Goal: Task Accomplishment & Management: Complete application form

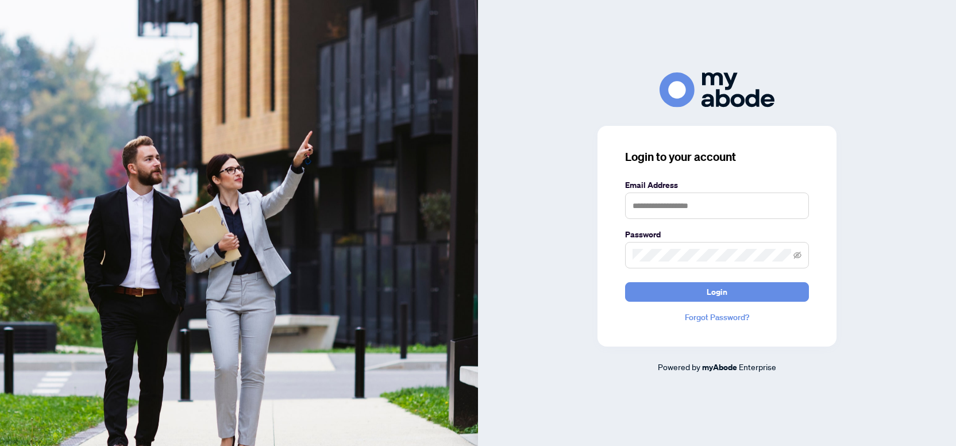
type input "**********"
click at [707, 302] on div "**********" at bounding box center [716, 236] width 239 height 221
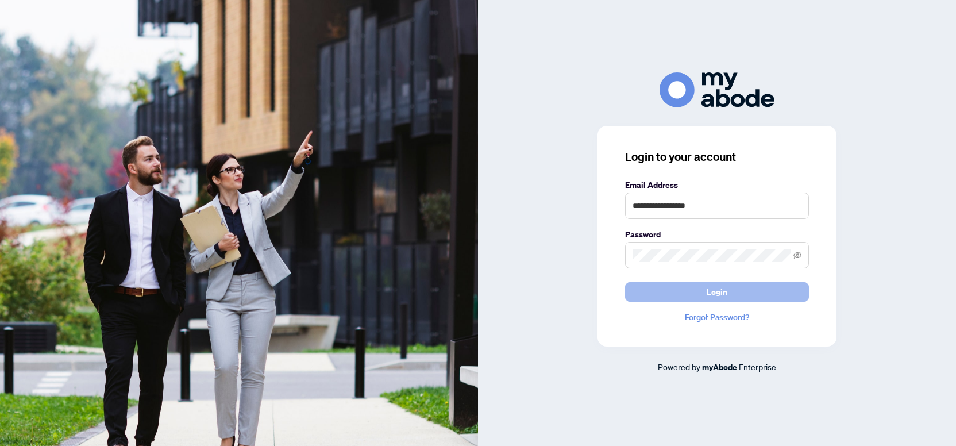
click at [790, 293] on button "Login" at bounding box center [717, 292] width 184 height 20
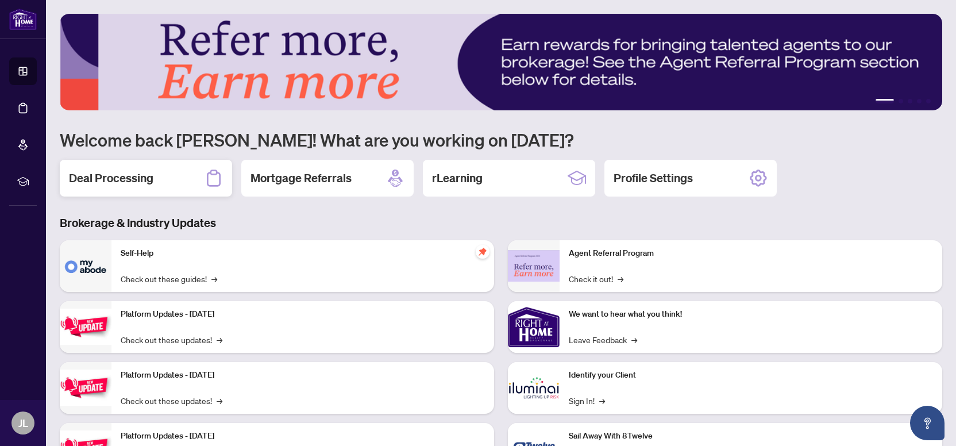
click at [149, 172] on div "Deal Processing" at bounding box center [146, 178] width 172 height 37
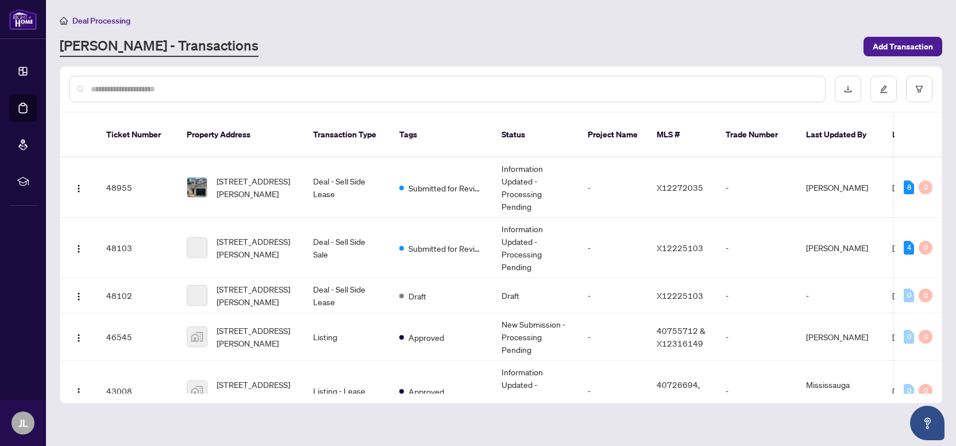
click at [248, 91] on input "text" at bounding box center [453, 89] width 725 height 13
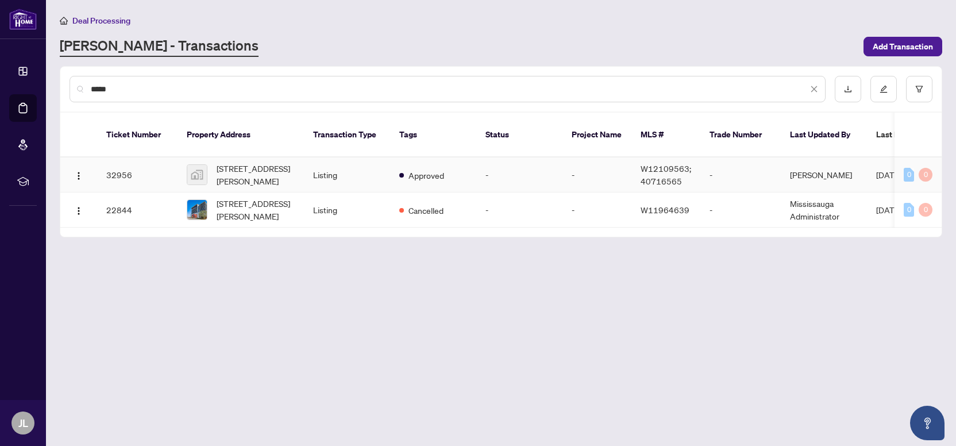
type input "*****"
click at [143, 163] on td "32956" at bounding box center [137, 174] width 80 height 35
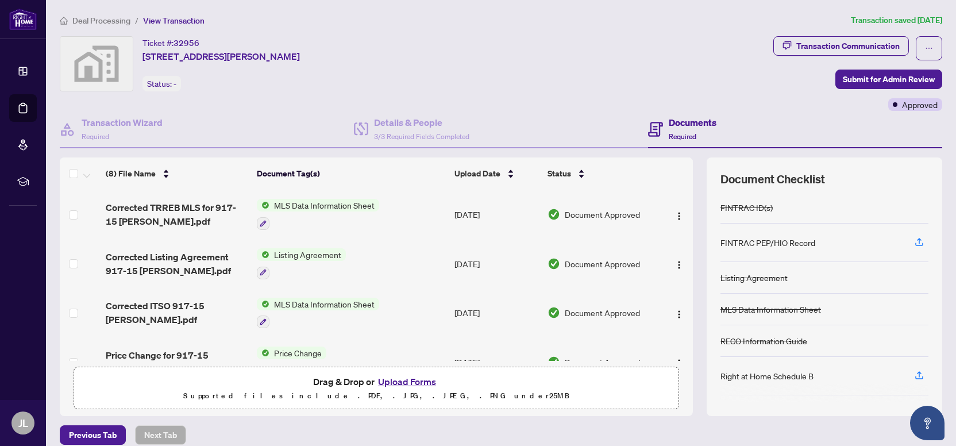
scroll to position [10, 0]
click at [412, 381] on button "Upload Forms" at bounding box center [406, 381] width 65 height 15
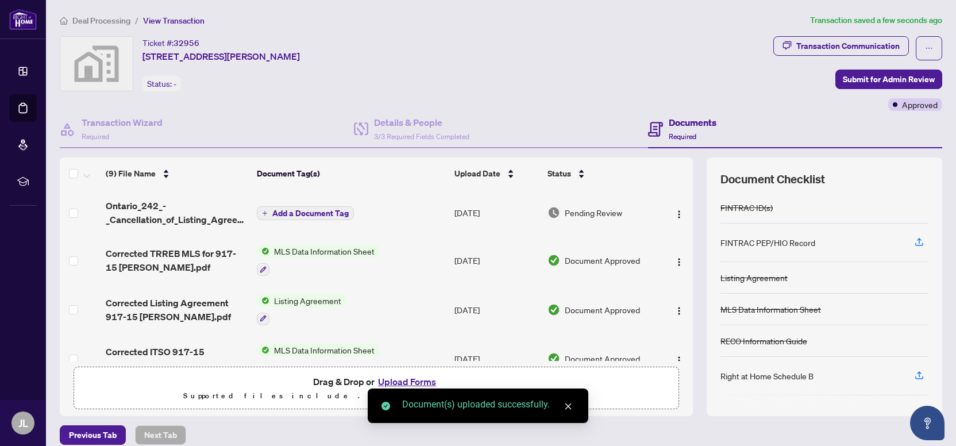
click at [328, 209] on span "Add a Document Tag" at bounding box center [310, 213] width 76 height 8
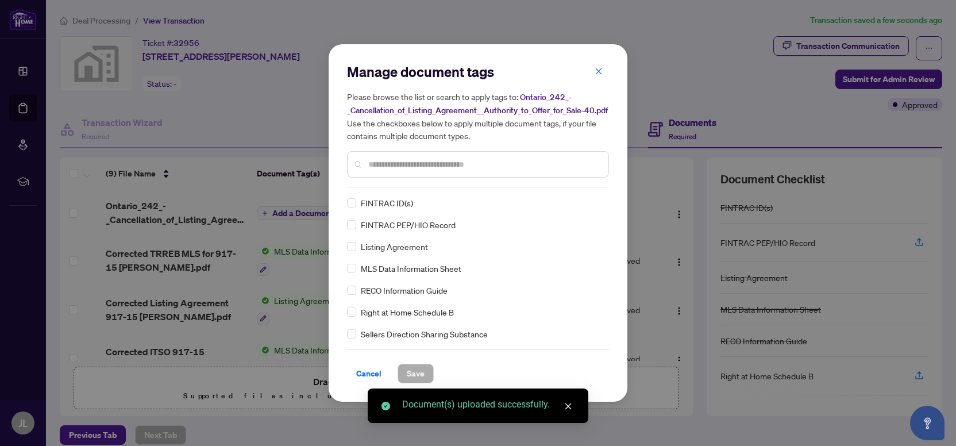
click at [445, 195] on div "Manage document tags Please browse the list or search to apply tags to: Ontario…" at bounding box center [478, 223] width 262 height 321
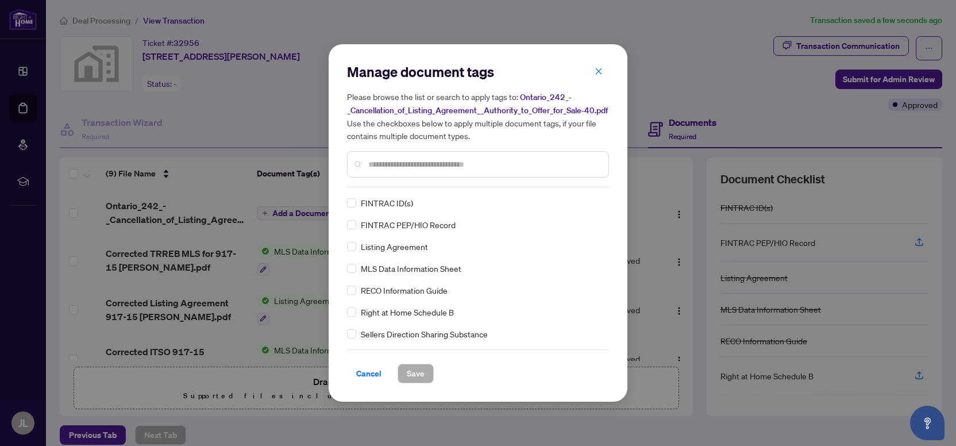
click at [446, 171] on input "text" at bounding box center [483, 164] width 231 height 13
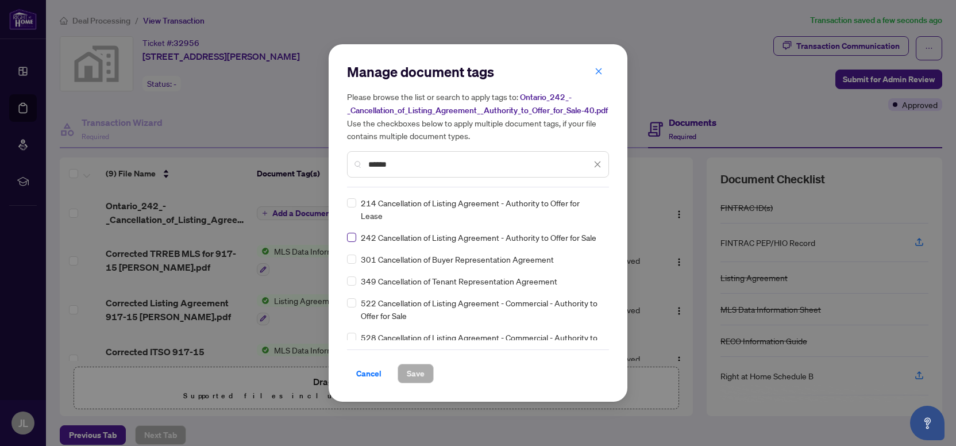
type input "******"
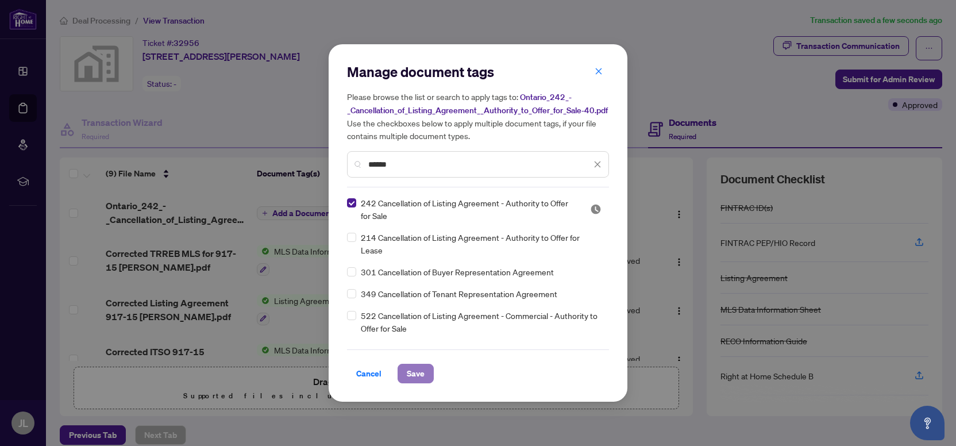
click at [401, 372] on button "Save" at bounding box center [415, 374] width 36 height 20
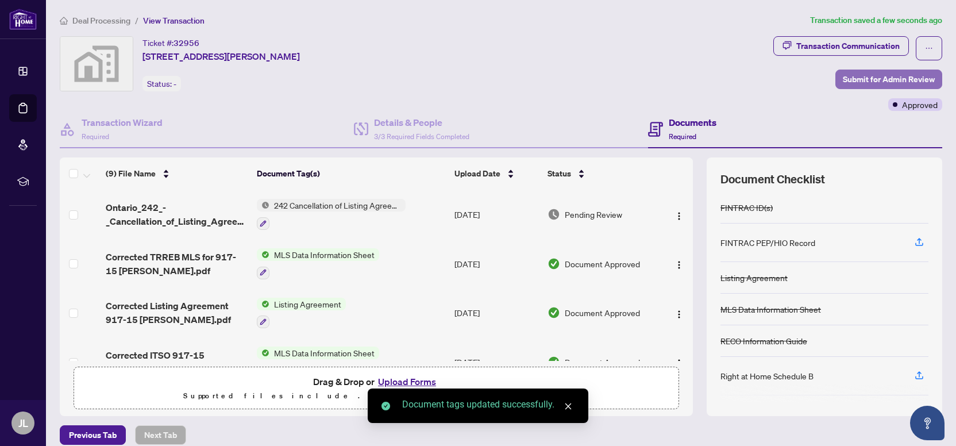
click at [863, 81] on span "Submit for Admin Review" at bounding box center [889, 79] width 92 height 18
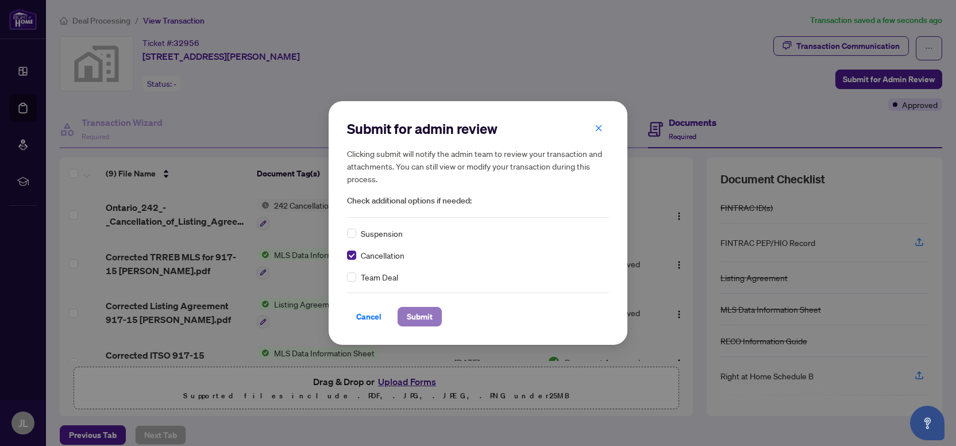
click at [415, 315] on span "Submit" at bounding box center [420, 316] width 26 height 18
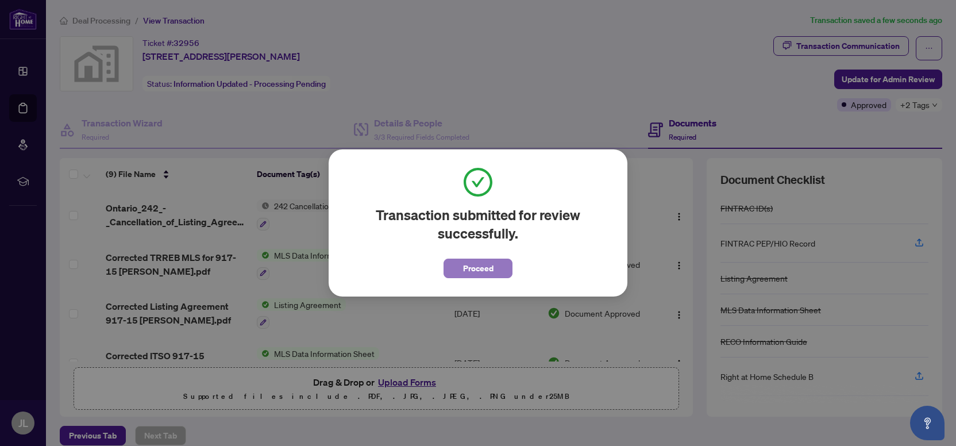
click at [482, 269] on span "Proceed" at bounding box center [478, 268] width 30 height 18
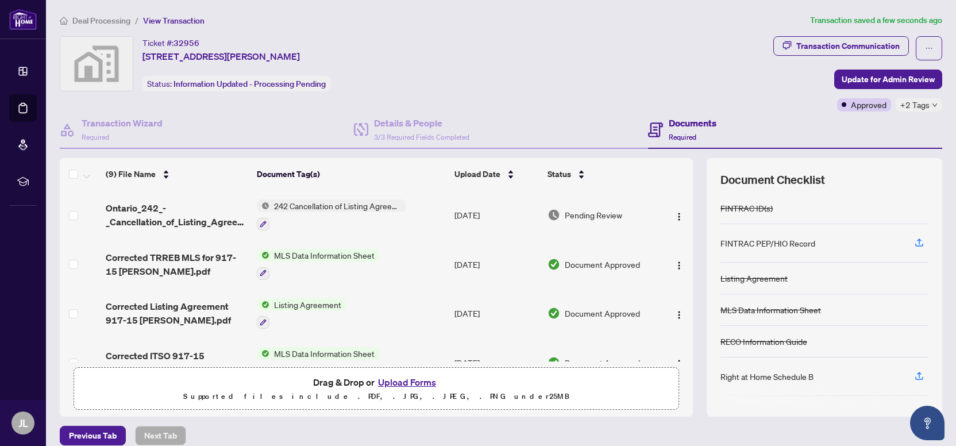
click at [93, 21] on span "Deal Processing" at bounding box center [101, 21] width 58 height 10
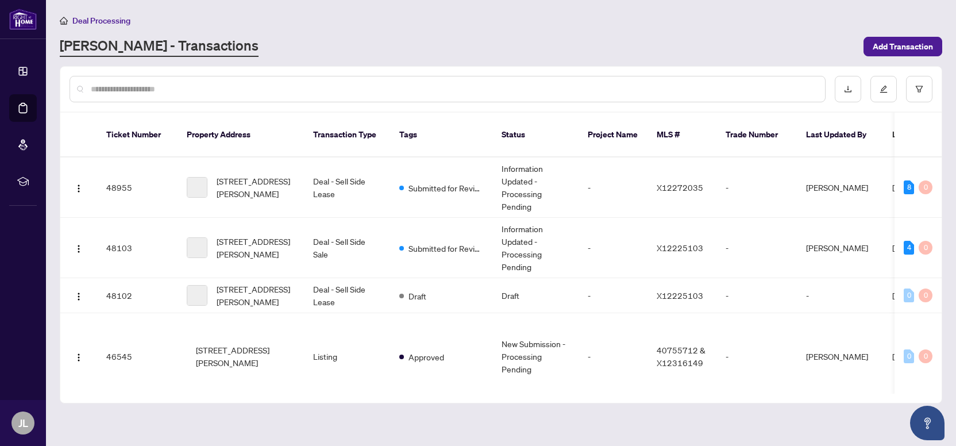
click at [213, 89] on input "text" at bounding box center [453, 89] width 725 height 13
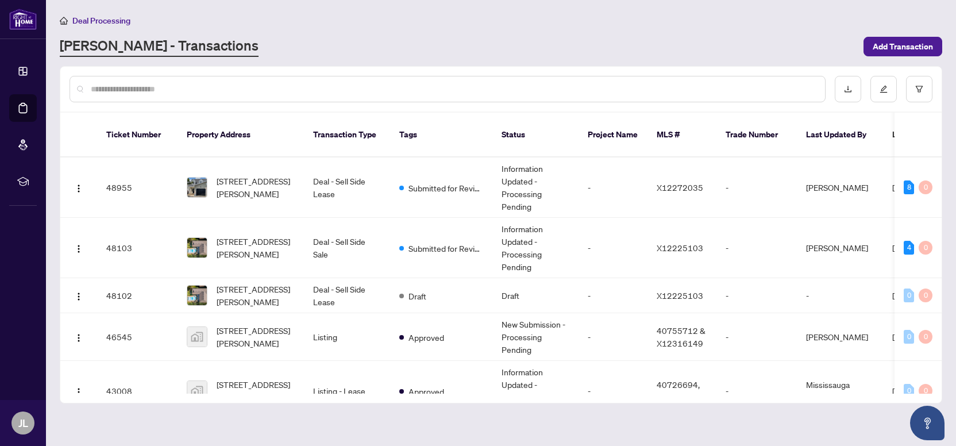
click at [218, 86] on input "text" at bounding box center [453, 89] width 725 height 13
click at [955, 426] on main "Deal Processing RAHR - Transactions Add Transaction Ticket Number Property Addr…" at bounding box center [501, 223] width 910 height 446
click at [201, 84] on input "text" at bounding box center [453, 89] width 725 height 13
type input "*****"
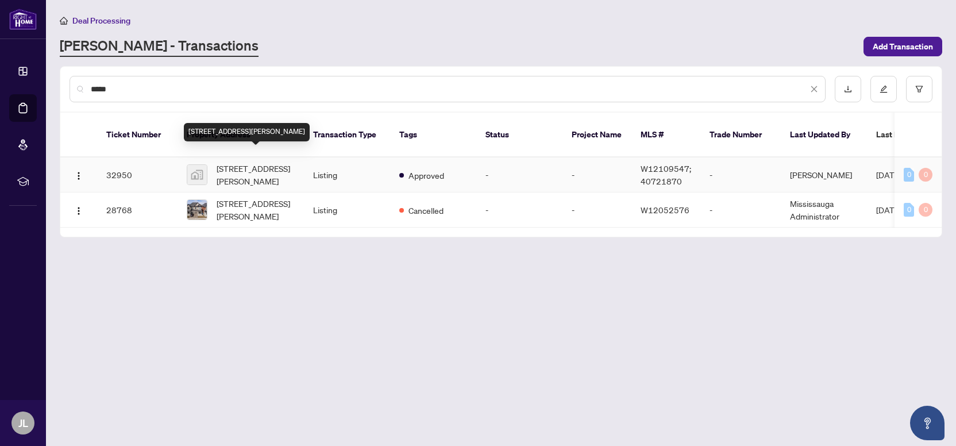
click at [226, 162] on span "30 Brent Stephens Way, Brampton, Ontario L7A 5B6, Canada" at bounding box center [256, 174] width 78 height 25
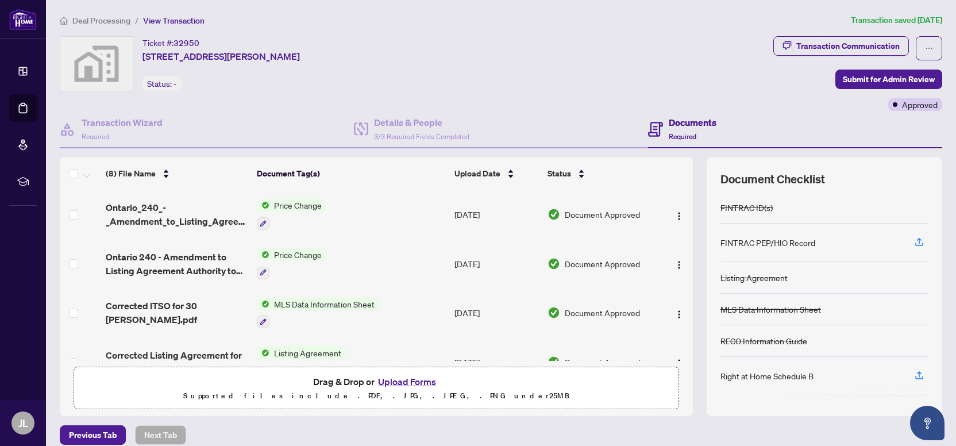
click at [411, 379] on button "Upload Forms" at bounding box center [406, 381] width 65 height 15
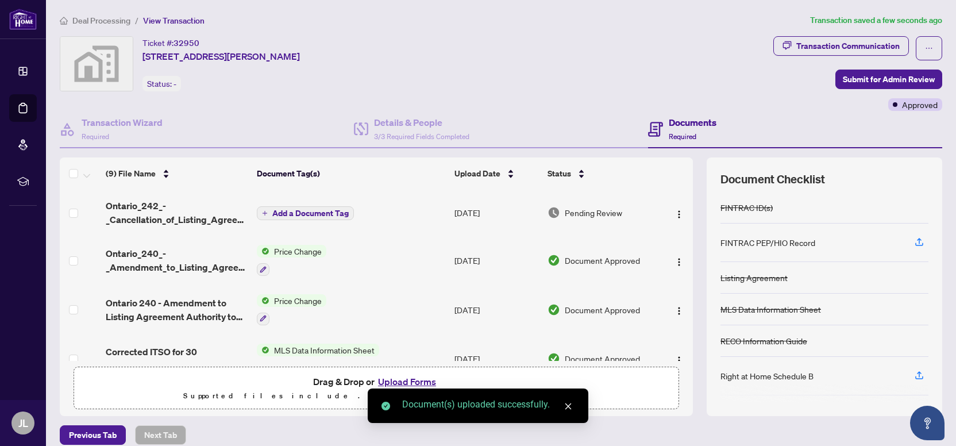
click at [312, 214] on span "Add a Document Tag" at bounding box center [310, 213] width 76 height 8
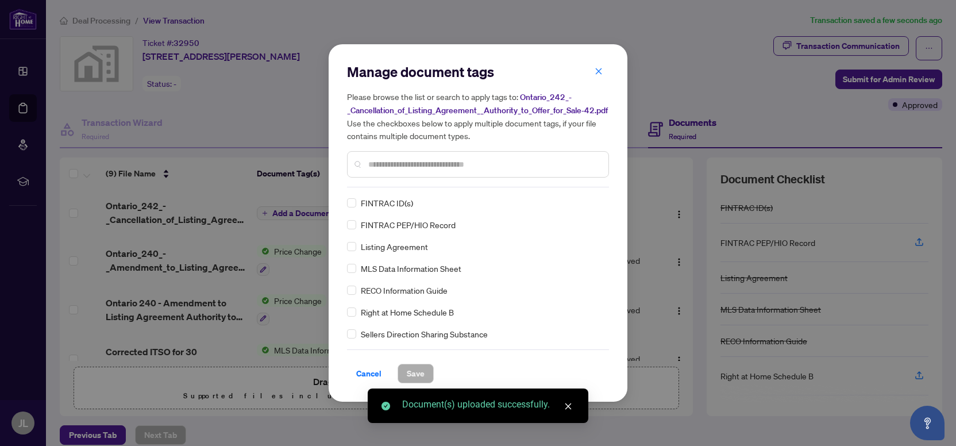
click at [411, 193] on div "Manage document tags Please browse the list or search to apply tags to: Ontario…" at bounding box center [478, 223] width 262 height 321
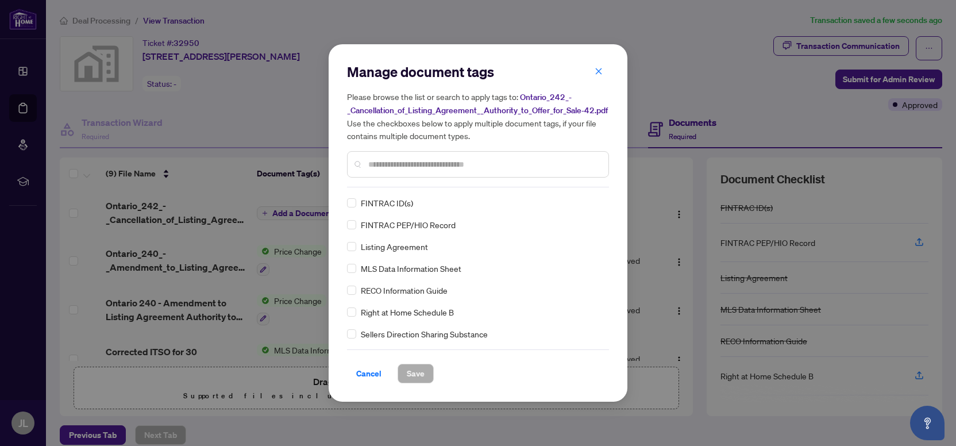
click at [397, 177] on div at bounding box center [478, 164] width 262 height 26
click at [397, 171] on input "text" at bounding box center [483, 164] width 231 height 13
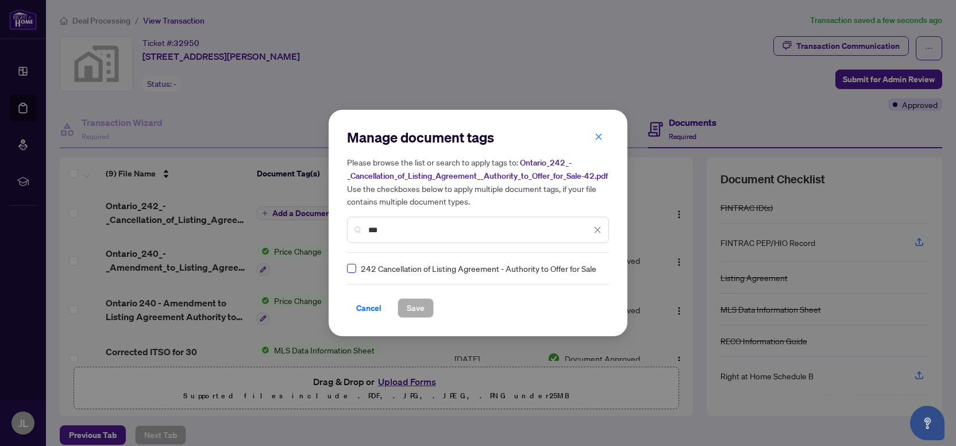
type input "***"
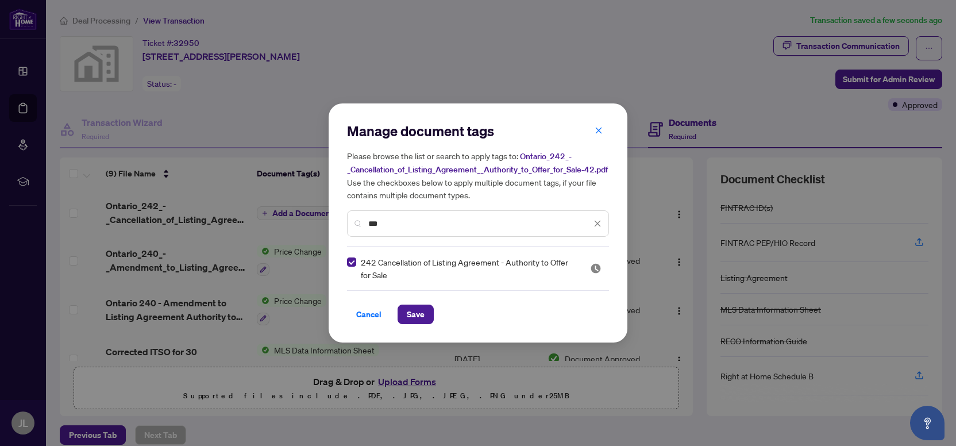
drag, startPoint x: 412, startPoint y: 316, endPoint x: 452, endPoint y: 312, distance: 39.8
click at [412, 316] on span "Save" at bounding box center [416, 314] width 18 height 18
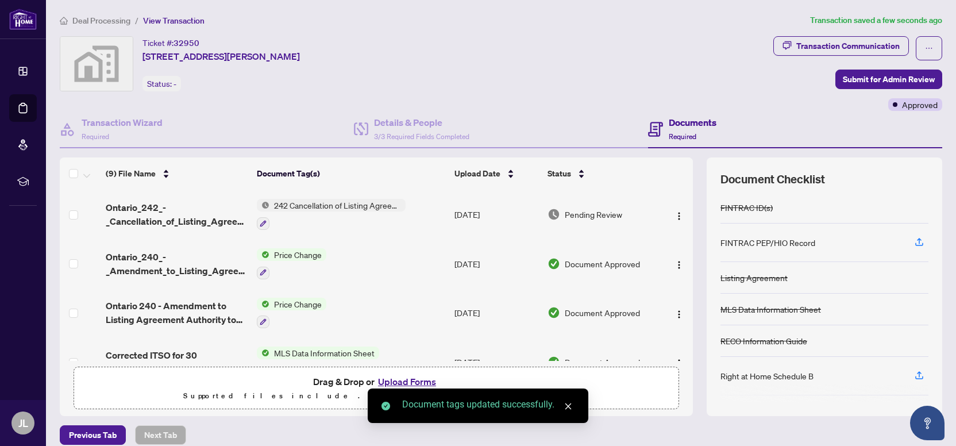
click at [875, 79] on span "Submit for Admin Review" at bounding box center [889, 79] width 92 height 18
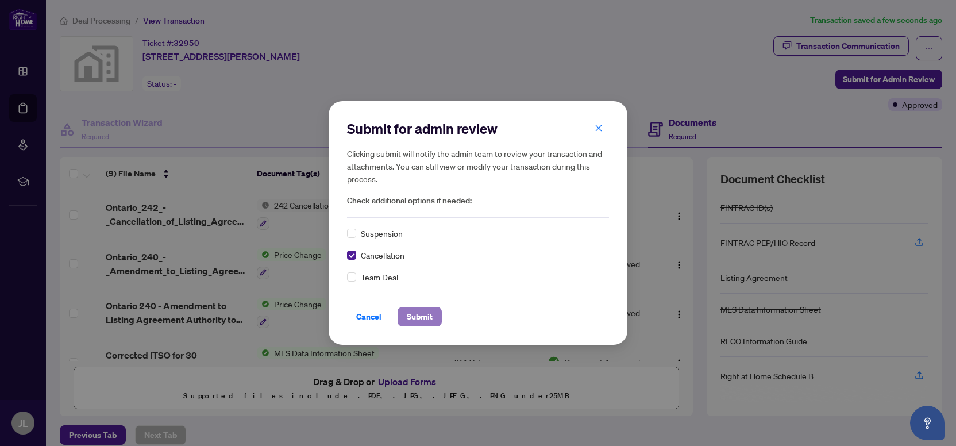
click at [422, 323] on span "Submit" at bounding box center [420, 316] width 26 height 18
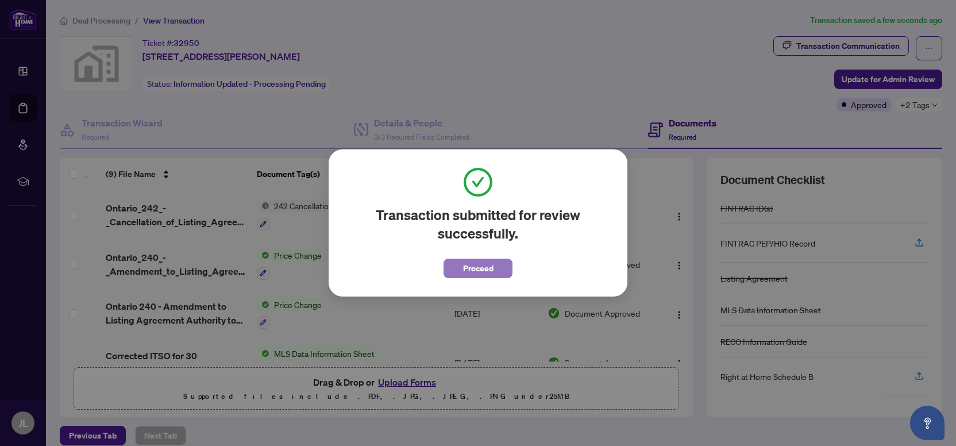
click at [476, 267] on span "Proceed" at bounding box center [478, 268] width 30 height 18
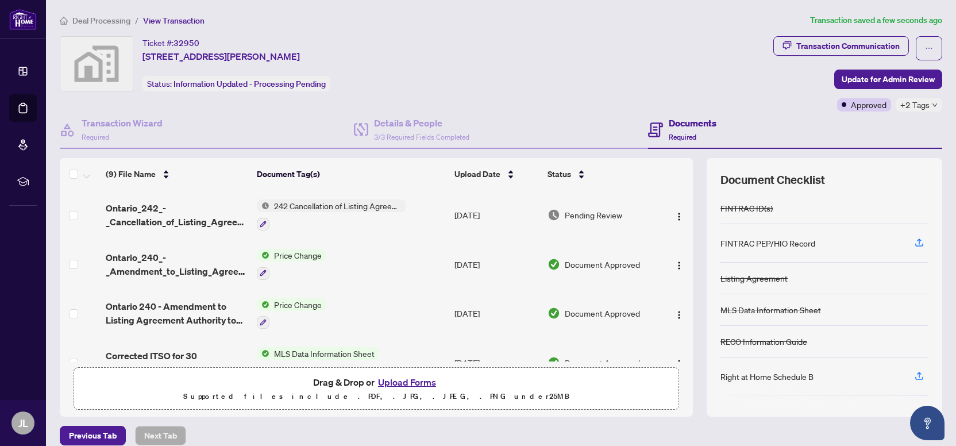
click at [93, 23] on span "Deal Processing" at bounding box center [101, 21] width 58 height 10
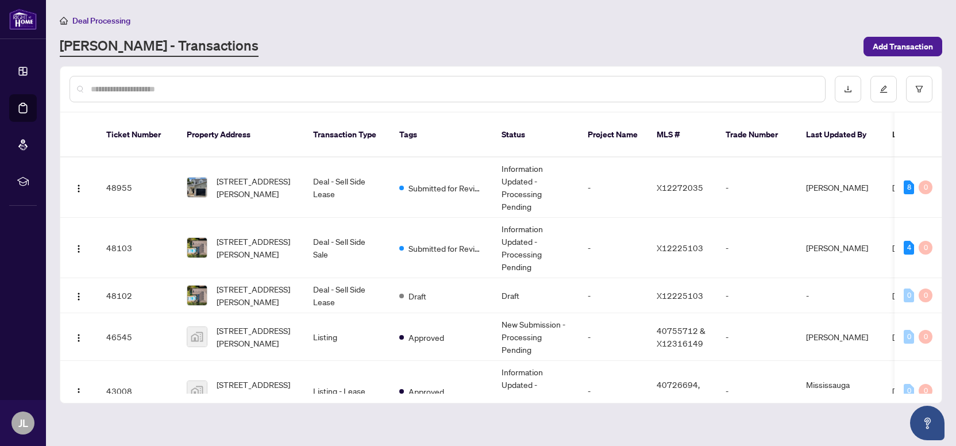
click at [161, 86] on input "text" at bounding box center [453, 89] width 725 height 13
type input "*******"
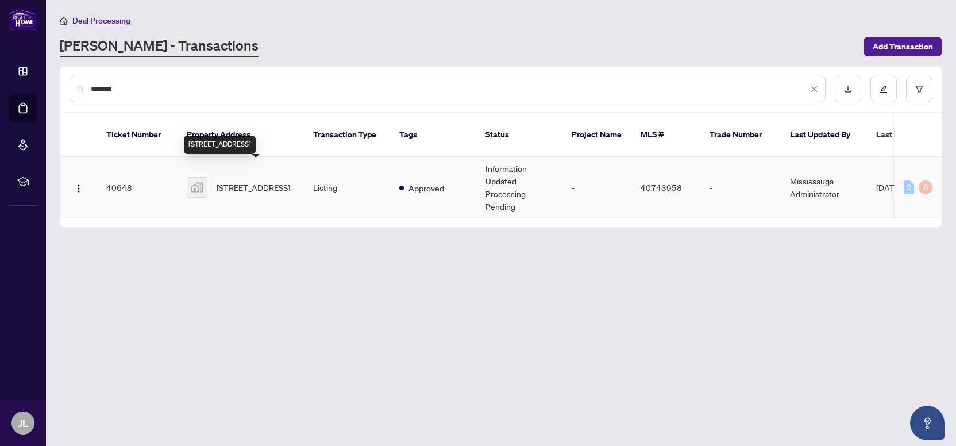
click at [241, 181] on span "[STREET_ADDRESS]" at bounding box center [254, 187] width 74 height 13
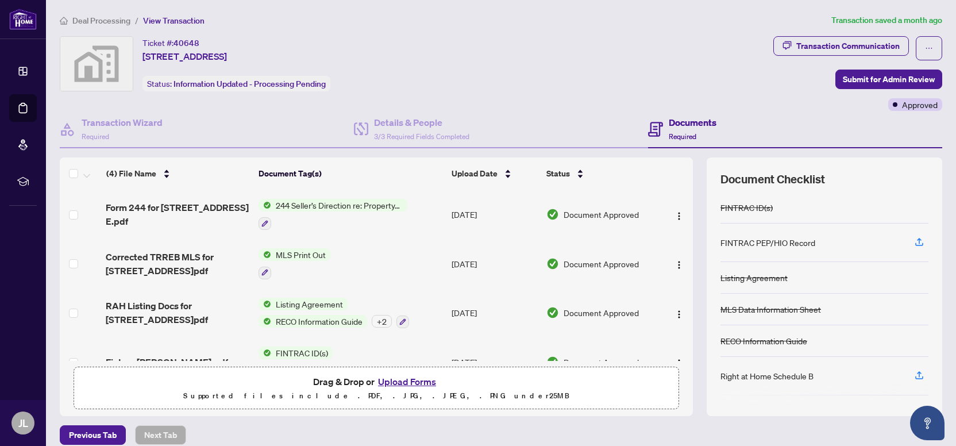
click at [424, 377] on button "Upload Forms" at bounding box center [406, 381] width 65 height 15
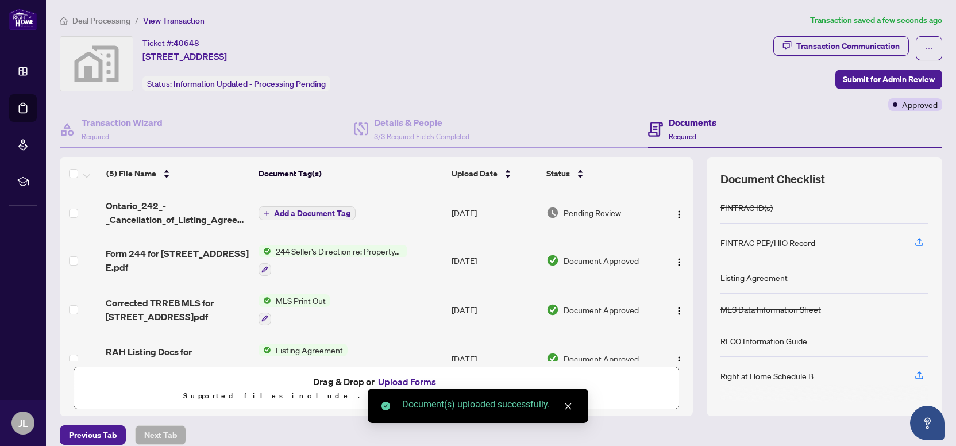
click at [335, 209] on span "Add a Document Tag" at bounding box center [312, 213] width 76 height 8
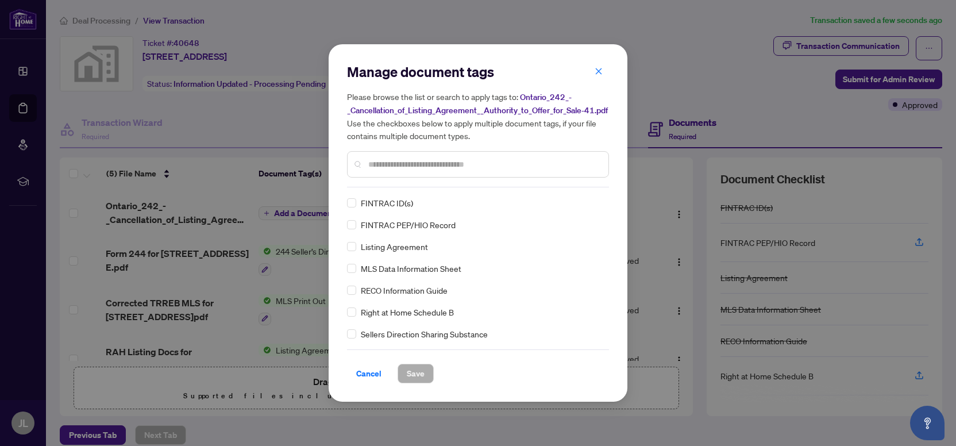
click at [387, 165] on input "text" at bounding box center [483, 164] width 231 height 13
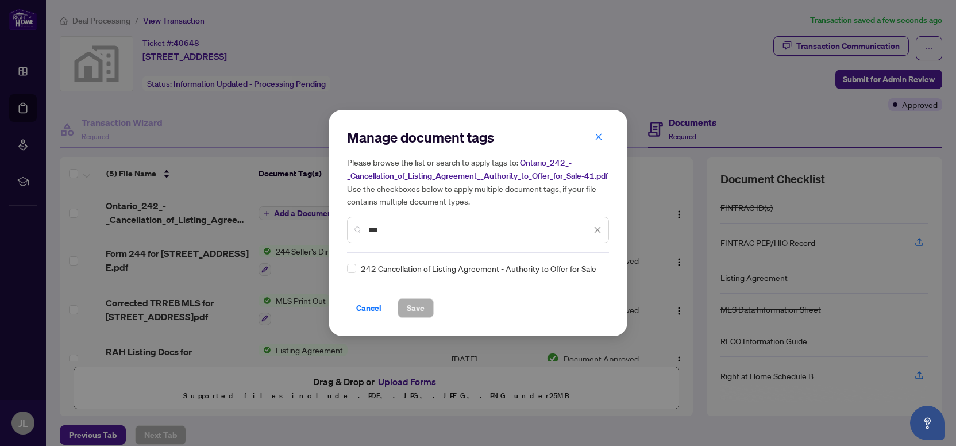
type input "***"
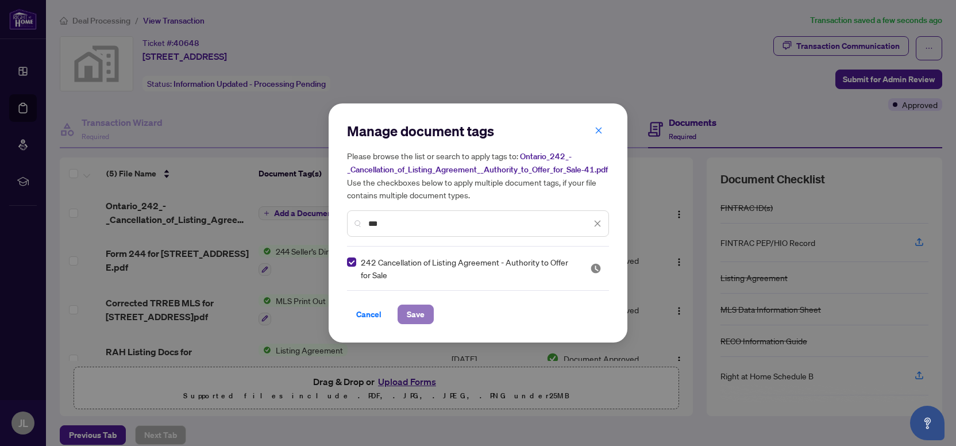
click at [407, 315] on span "Save" at bounding box center [416, 314] width 18 height 18
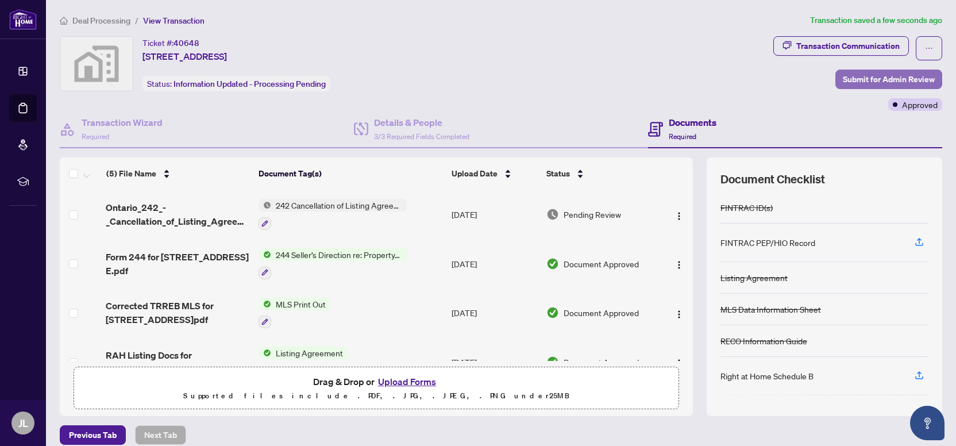
click at [868, 70] on span "Submit for Admin Review" at bounding box center [889, 79] width 92 height 18
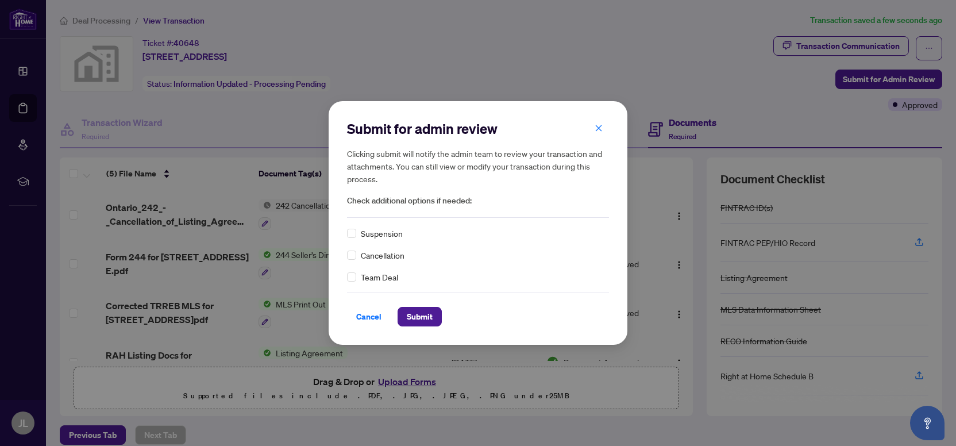
click at [357, 259] on div "Cancellation" at bounding box center [478, 255] width 262 height 13
click at [409, 311] on span "Submit" at bounding box center [420, 316] width 26 height 18
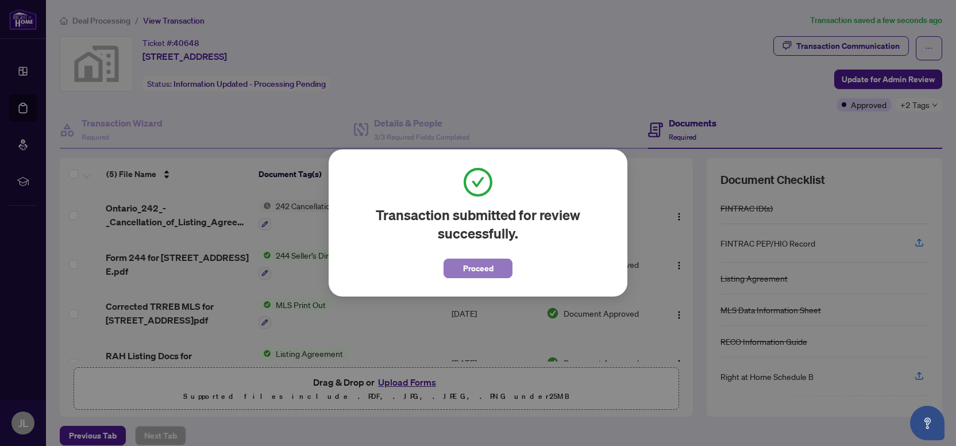
click at [484, 274] on span "Proceed" at bounding box center [478, 268] width 30 height 18
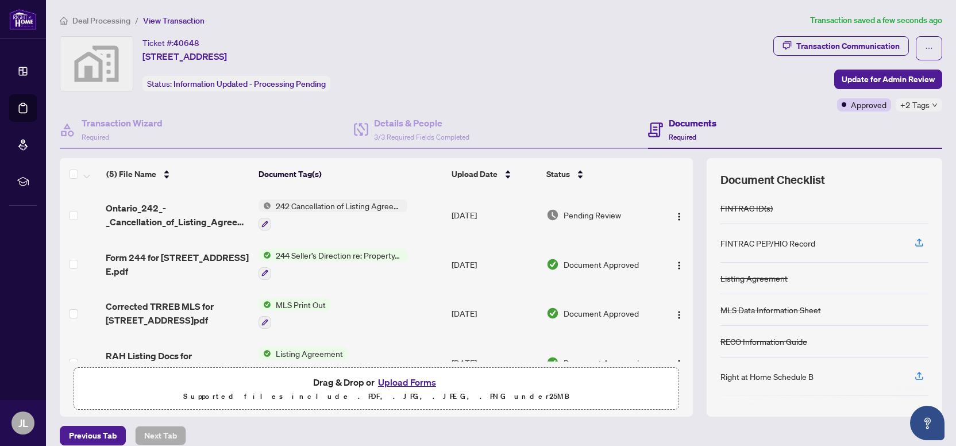
click at [110, 22] on span "Deal Processing" at bounding box center [101, 21] width 58 height 10
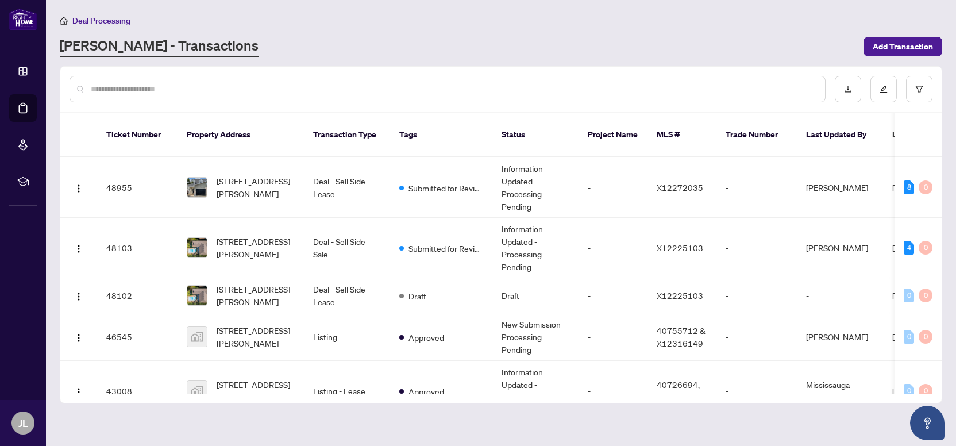
click at [406, 94] on input "text" at bounding box center [453, 89] width 725 height 13
click at [405, 88] on input "text" at bounding box center [453, 89] width 725 height 13
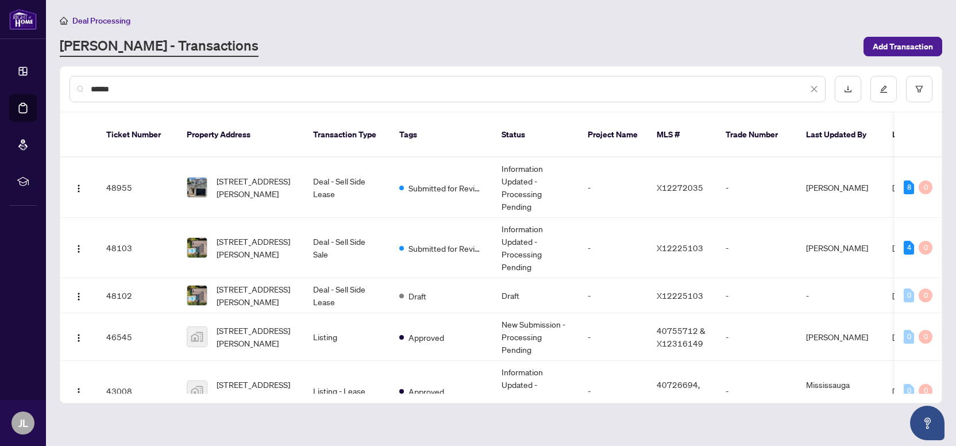
type input "******"
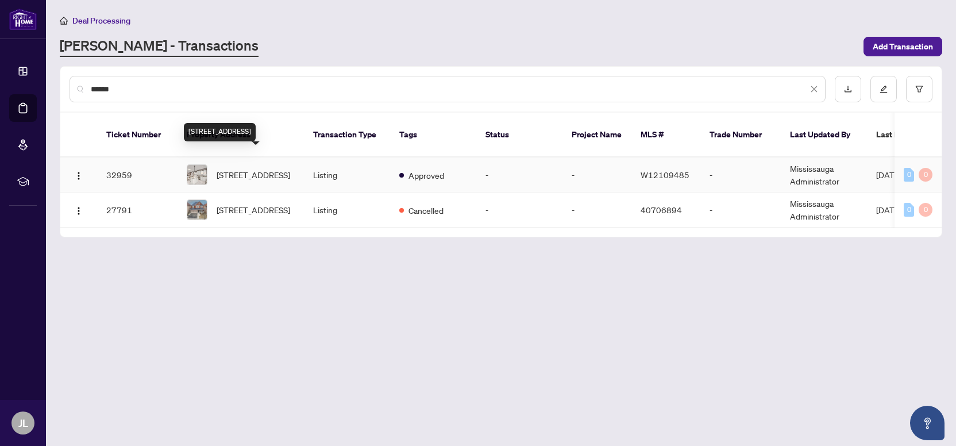
click at [218, 168] on span "[STREET_ADDRESS]" at bounding box center [254, 174] width 74 height 13
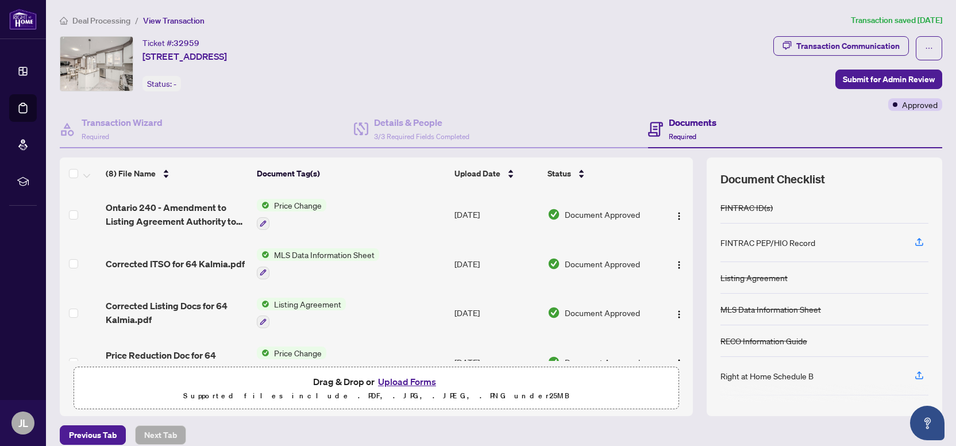
click at [404, 379] on button "Upload Forms" at bounding box center [406, 381] width 65 height 15
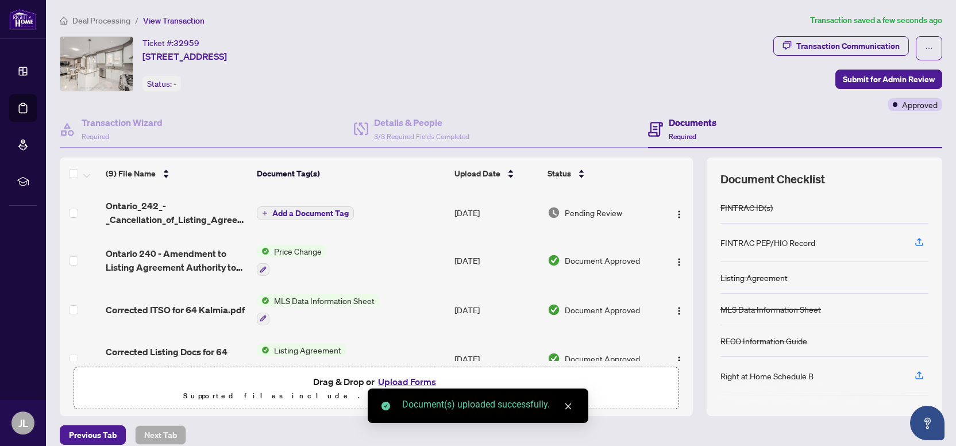
click at [312, 211] on span "Add a Document Tag" at bounding box center [310, 213] width 76 height 8
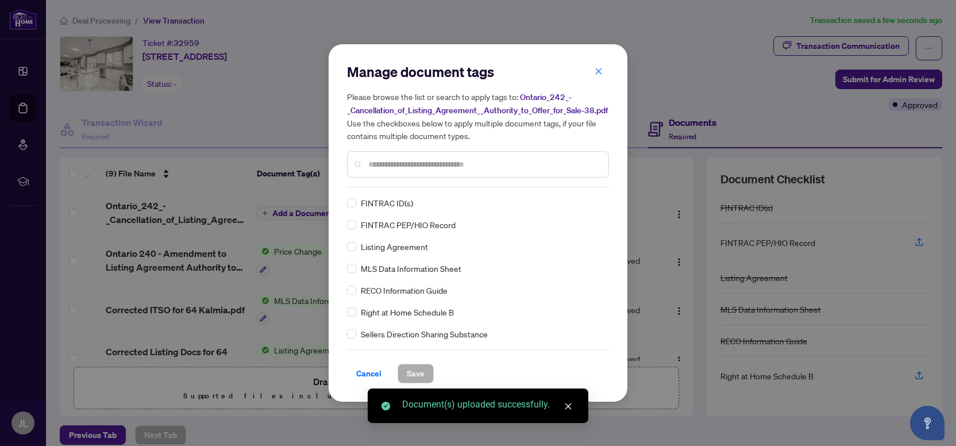
click at [395, 171] on input "text" at bounding box center [483, 164] width 231 height 13
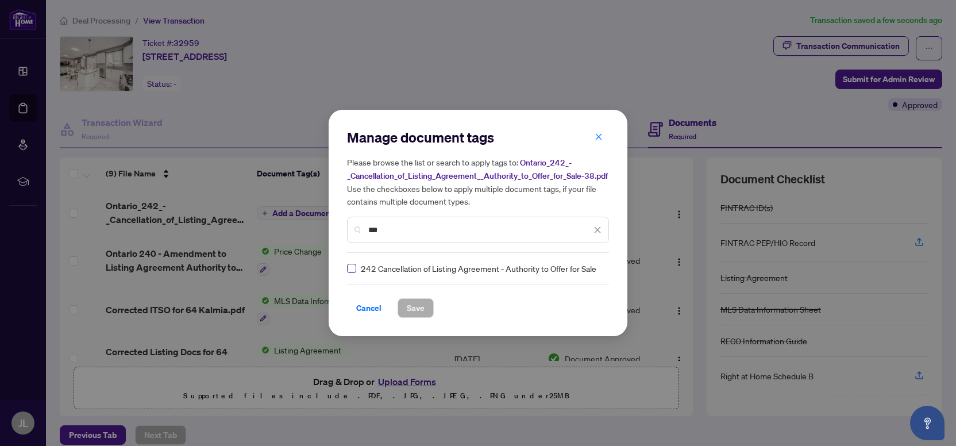
type input "***"
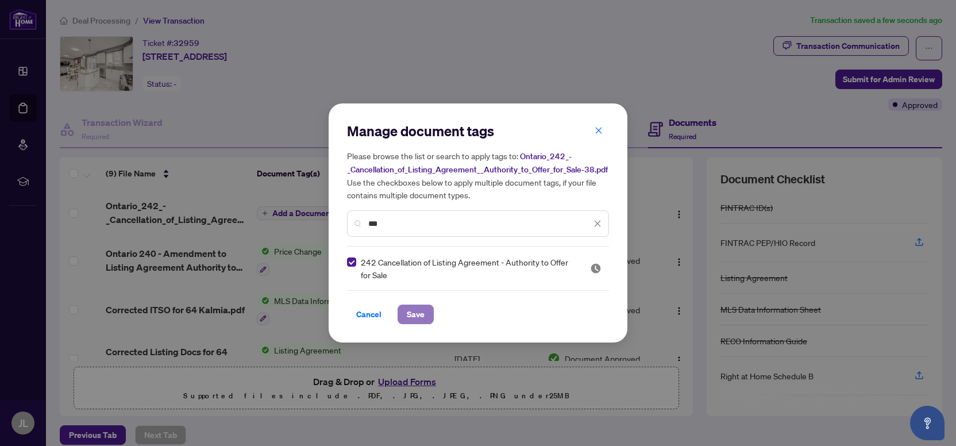
click at [408, 311] on span "Save" at bounding box center [416, 314] width 18 height 18
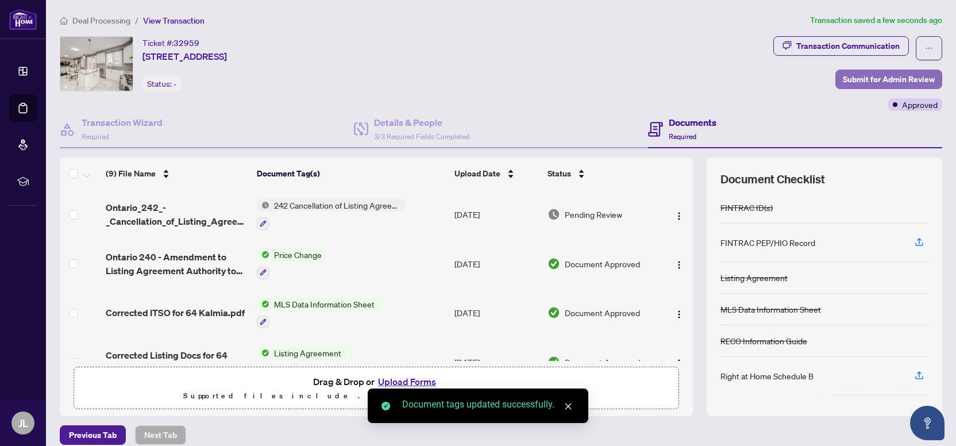
click at [851, 74] on span "Submit for Admin Review" at bounding box center [889, 79] width 92 height 18
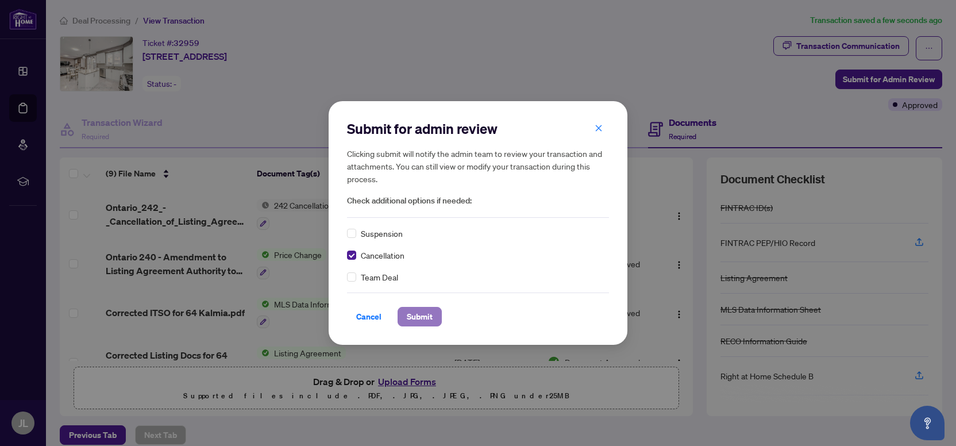
click at [415, 315] on span "Submit" at bounding box center [420, 316] width 26 height 18
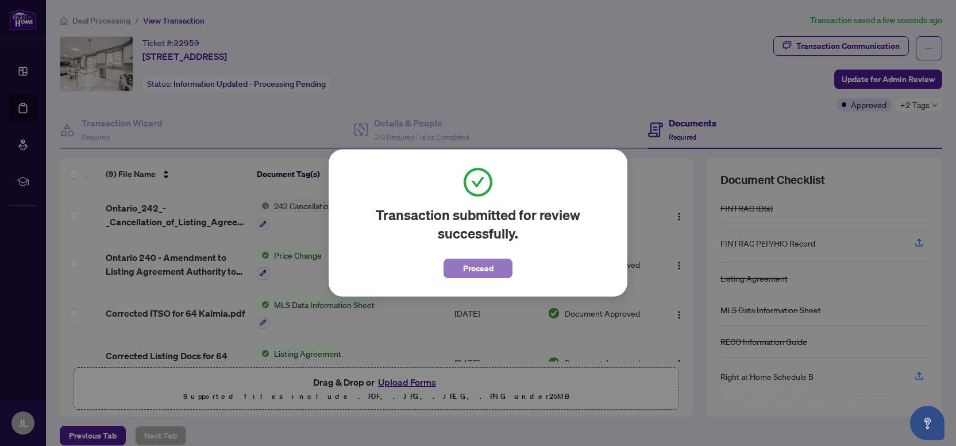
click at [493, 264] on button "Proceed" at bounding box center [477, 268] width 69 height 20
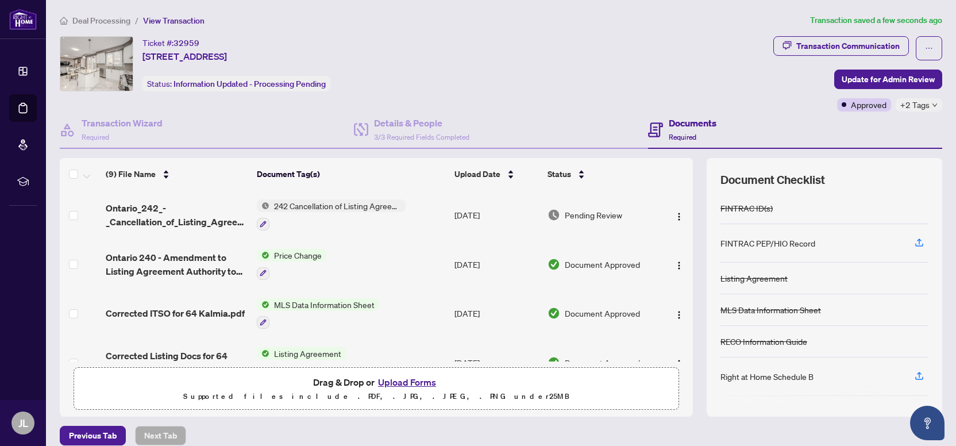
click at [99, 18] on span "Deal Processing" at bounding box center [101, 21] width 58 height 10
